Goal: Use online tool/utility: Utilize a website feature to perform a specific function

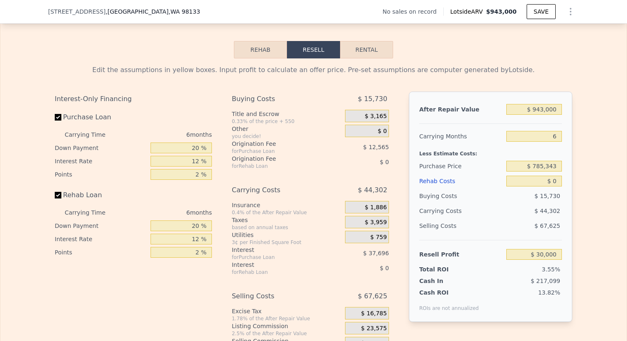
scroll to position [1209, 0]
click at [258, 51] on button "Rehab" at bounding box center [260, 48] width 53 height 17
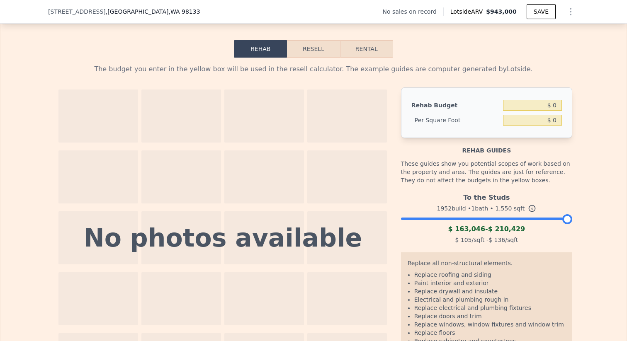
drag, startPoint x: 568, startPoint y: 219, endPoint x: 585, endPoint y: 220, distance: 17.4
click at [587, 220] on div "The budget you enter in the yellow box will be used in the resell calculator. T…" at bounding box center [313, 223] width 626 height 331
drag, startPoint x: 542, startPoint y: 104, endPoint x: 561, endPoint y: 101, distance: 18.9
click at [560, 101] on input "$ 0" at bounding box center [532, 105] width 59 height 11
drag, startPoint x: 543, startPoint y: 118, endPoint x: 564, endPoint y: 115, distance: 21.3
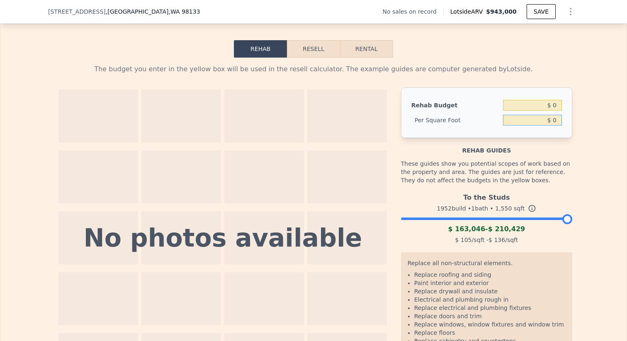
click at [564, 115] on div "Rehab Budget $ 0 Per Square Foot $ 0" at bounding box center [486, 112] width 171 height 51
drag, startPoint x: 542, startPoint y: 119, endPoint x: 574, endPoint y: 121, distance: 32.9
click at [574, 121] on div "The budget you enter in the yellow box will be used in the resell calculator. T…" at bounding box center [313, 223] width 531 height 331
type input "$ 1"
type input "$ 150"
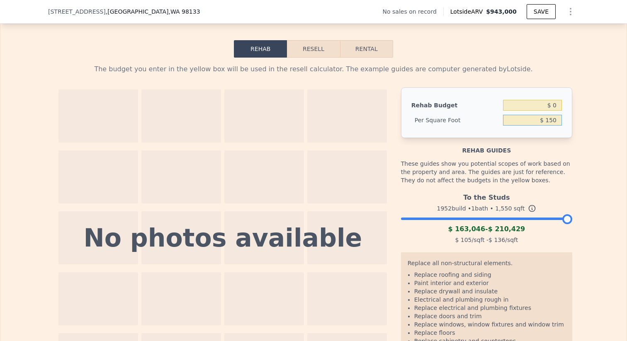
type input "$ 232,500"
click at [323, 47] on button "Resell" at bounding box center [313, 48] width 53 height 17
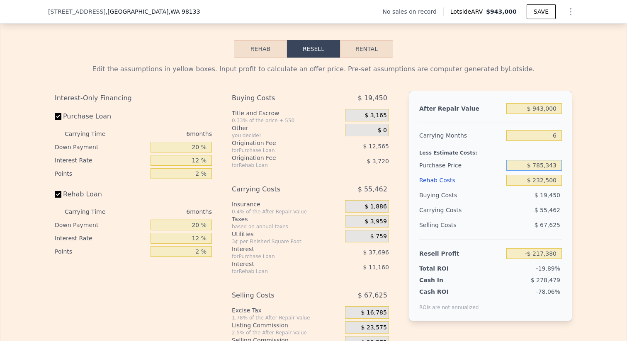
drag, startPoint x: 534, startPoint y: 165, endPoint x: 567, endPoint y: 165, distance: 32.3
click at [567, 165] on div "After Repair Value $ 943,000 Carrying Months 6 Less Estimate Costs: Purchase Pr…" at bounding box center [490, 206] width 163 height 231
type input "$ 700,000"
click at [493, 211] on div "$ 55,462" at bounding box center [517, 210] width 87 height 15
type input "-$ 126,290"
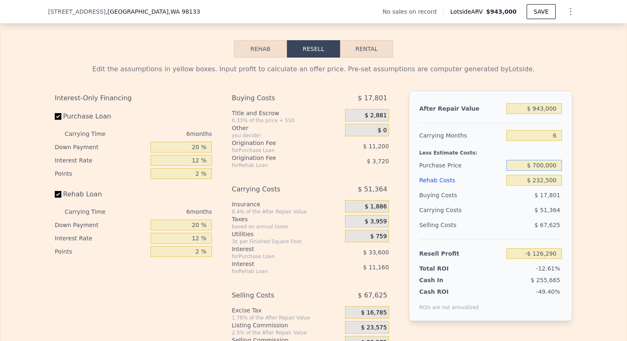
drag, startPoint x: 534, startPoint y: 164, endPoint x: 563, endPoint y: 164, distance: 28.6
click at [563, 164] on div "After Repair Value $ 943,000 Carrying Months 6 Less Estimate Costs: Purchase Pr…" at bounding box center [490, 206] width 163 height 231
type input "$ 660,000"
click at [500, 204] on div "$ 51,364" at bounding box center [517, 210] width 87 height 15
type input "-$ 83,597"
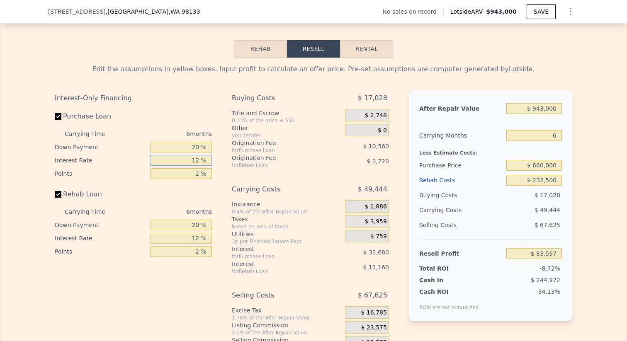
drag, startPoint x: 199, startPoint y: 160, endPoint x: 189, endPoint y: 160, distance: 10.0
click at [189, 160] on input "12 %" at bounding box center [181, 160] width 61 height 11
type input "1 %"
type input "-$ 54,557"
type input "10 %"
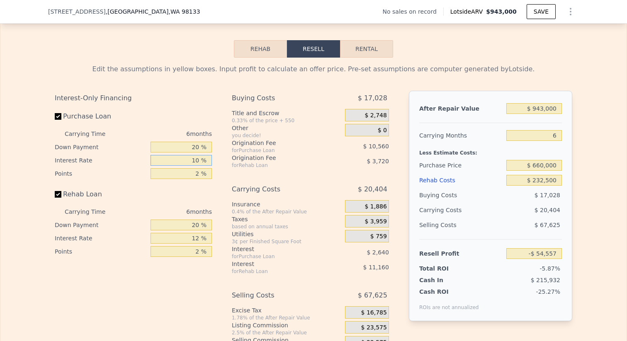
type input "-$ 78,317"
type input "10 %"
click at [172, 196] on div "Rehab Loan" at bounding box center [133, 196] width 157 height 18
drag, startPoint x: 199, startPoint y: 239, endPoint x: 193, endPoint y: 239, distance: 5.8
click at [193, 239] on input "12 %" at bounding box center [181, 238] width 61 height 11
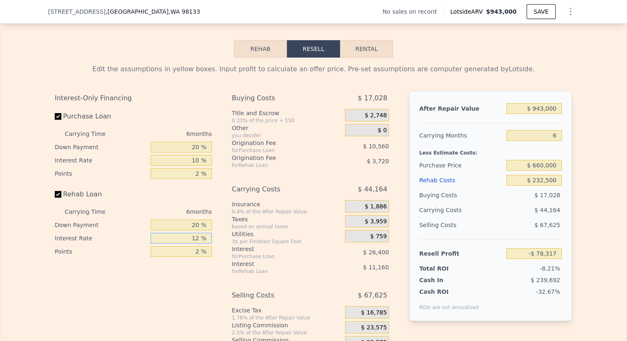
type input "1 %"
type input "-$ 68,087"
type input "10 %"
type input "-$ 76,457"
type input "10 %"
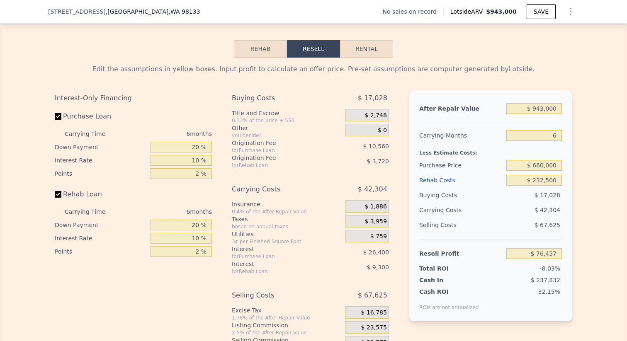
click at [160, 278] on div "Interest-Only Financing Purchase Loan Carrying Time 6 months Down Payment 20 % …" at bounding box center [137, 228] width 164 height 275
drag, startPoint x: 557, startPoint y: 107, endPoint x: 534, endPoint y: 107, distance: 22.8
click at [534, 107] on input "$ 943,000" at bounding box center [534, 108] width 56 height 11
type input "$ 9"
type input "-$ 950,487"
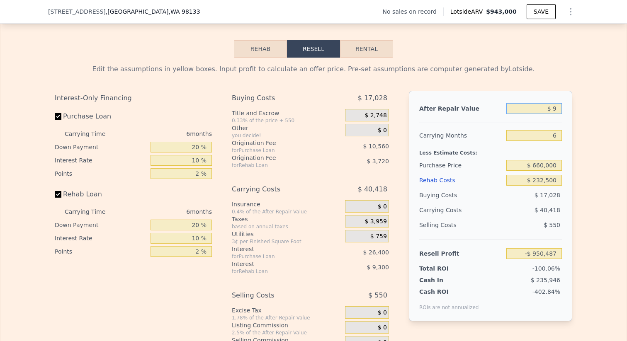
type input "$ 95"
type input "-$ 950,407"
type input "$ 950"
type input "-$ 949,616"
type input "$ 9,500"
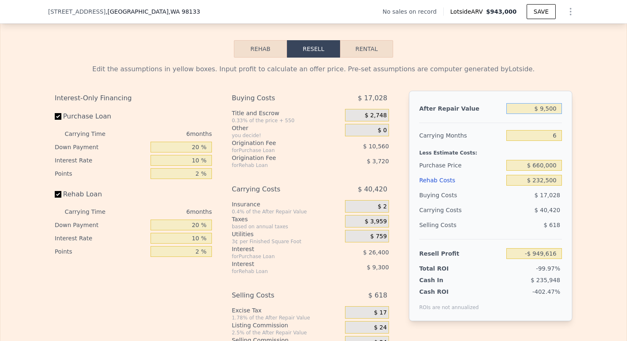
type input "-$ 941,692"
type input "$ 95,000"
type input "-$ 862,443"
type input "$ 950,000"
type input "-$ 69,970"
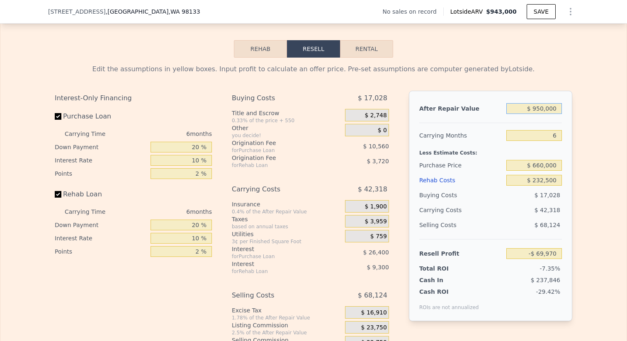
type input "$ 950,000"
click at [295, 231] on div "Utilities" at bounding box center [287, 234] width 110 height 8
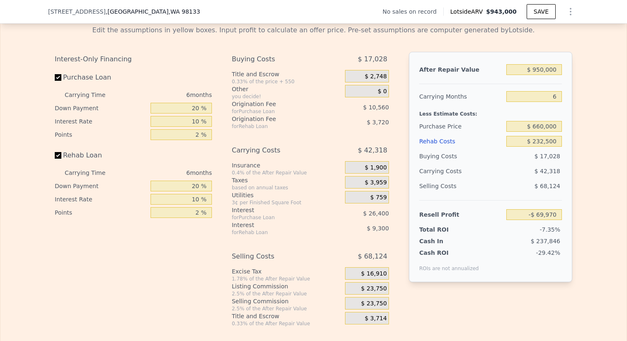
scroll to position [1250, 0]
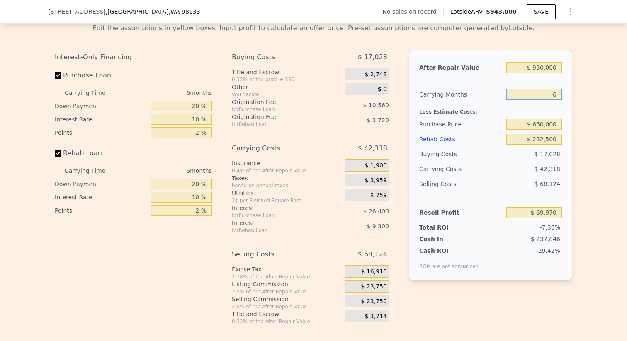
drag, startPoint x: 539, startPoint y: 96, endPoint x: 578, endPoint y: 92, distance: 39.2
click at [578, 92] on div "Edit the assumptions in yellow boxes. Input profit to calculate an offer price.…" at bounding box center [313, 171] width 531 height 308
type input "1"
type input "-$ 34,706"
type input "10"
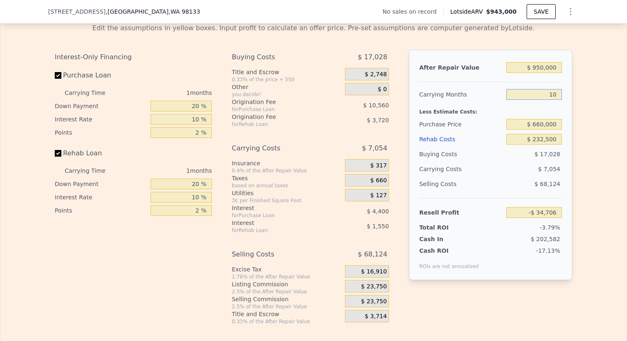
type input "-$ 98,182"
type input "10"
click at [38, 45] on div "Edit the assumptions in yellow boxes. Input profit to calculate an offer price.…" at bounding box center [313, 171] width 626 height 308
